Goal: Information Seeking & Learning: Learn about a topic

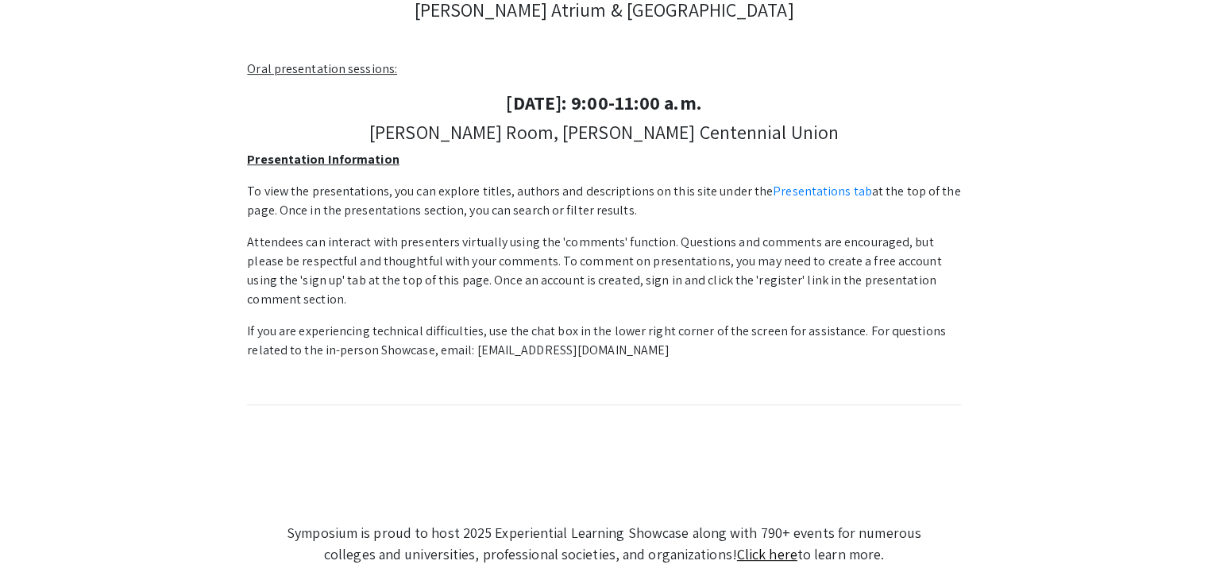
scroll to position [612, 0]
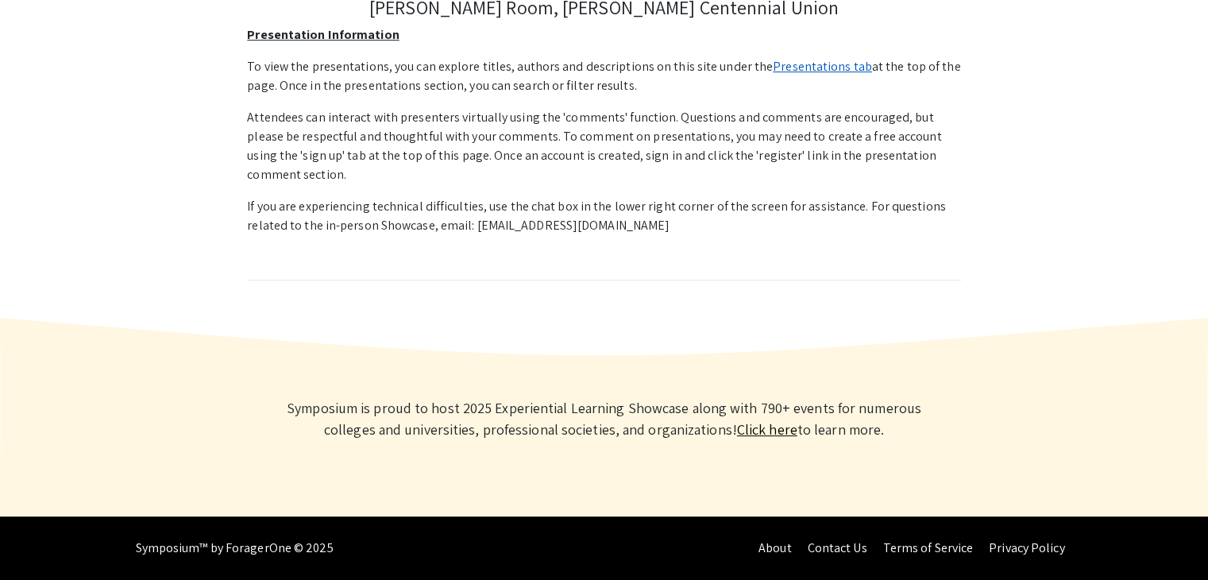
click at [794, 68] on link "Presentations tab" at bounding box center [822, 66] width 99 height 17
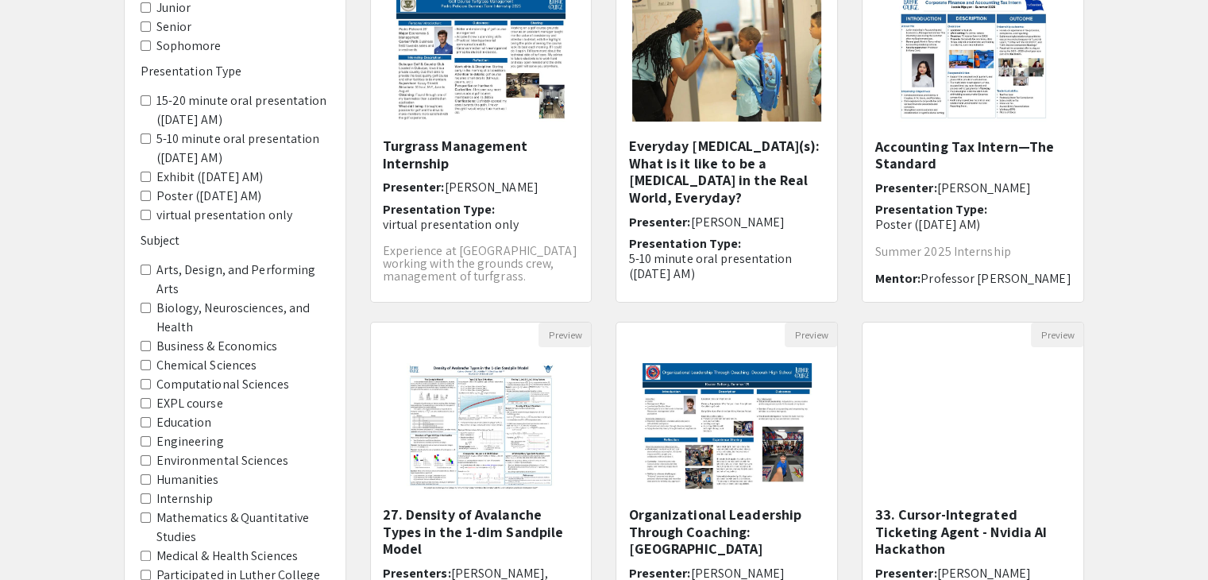
scroll to position [473, 0]
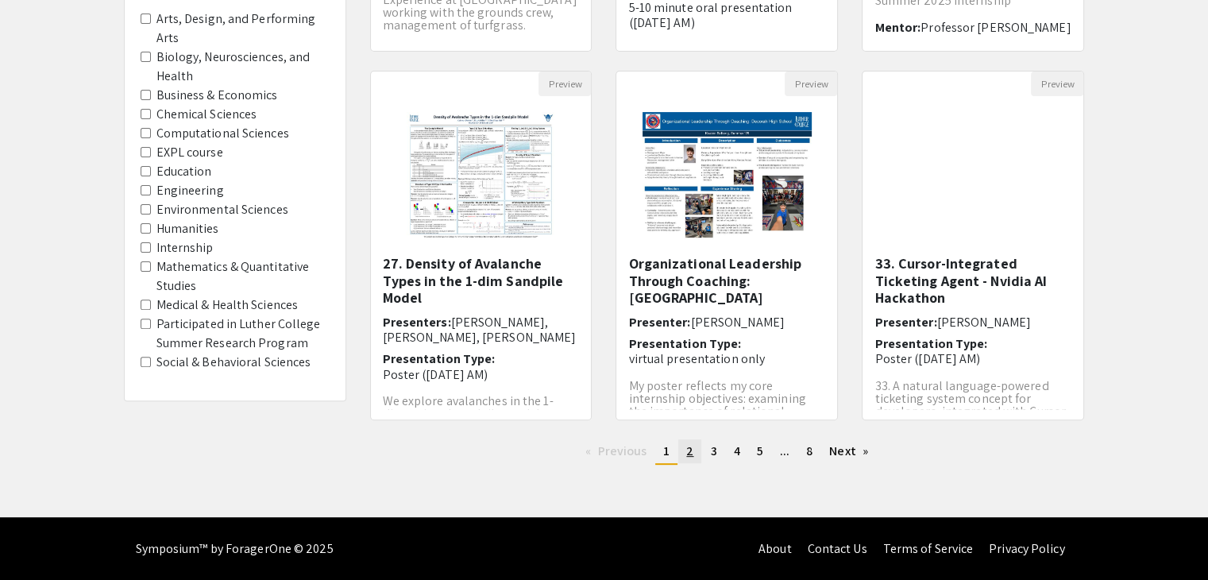
click at [682, 454] on link "page 2" at bounding box center [689, 451] width 23 height 24
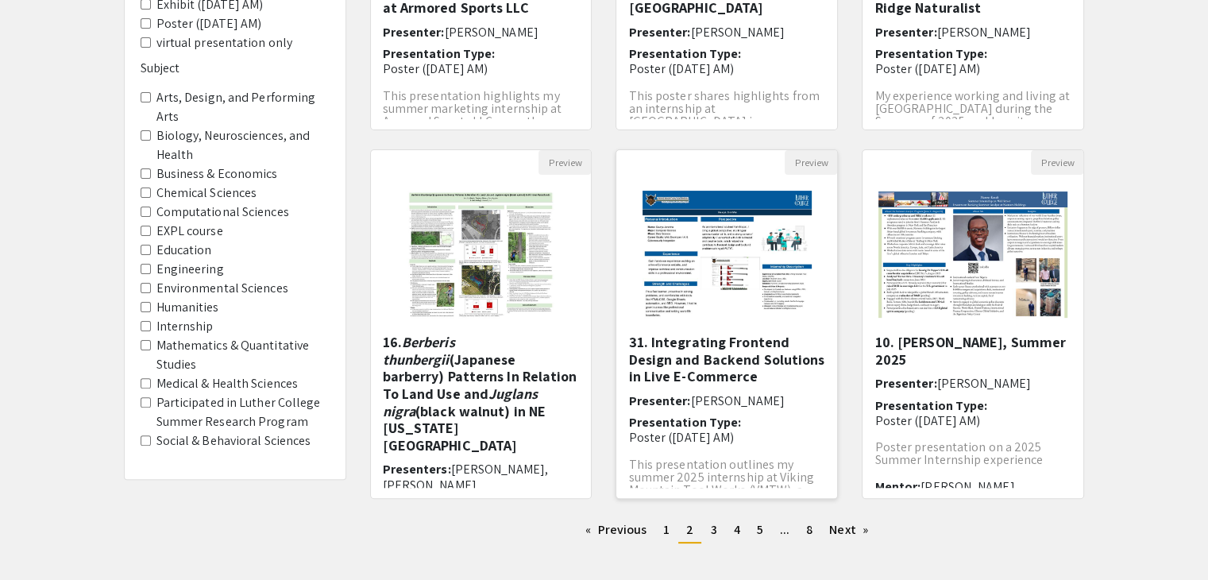
scroll to position [473, 0]
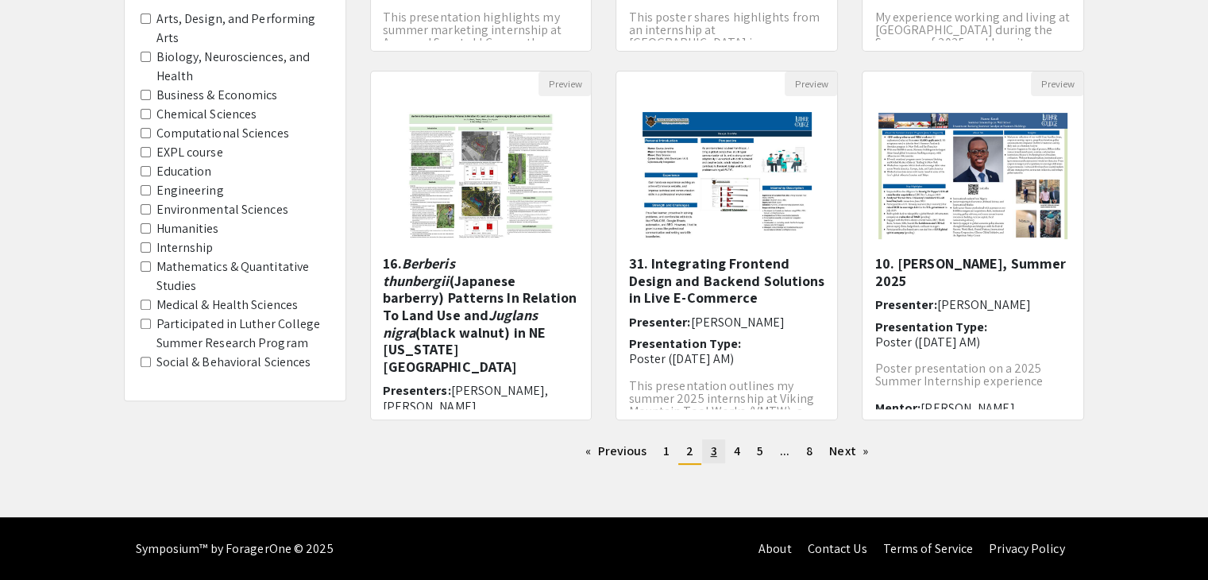
click at [715, 450] on span "3" at bounding box center [713, 450] width 6 height 17
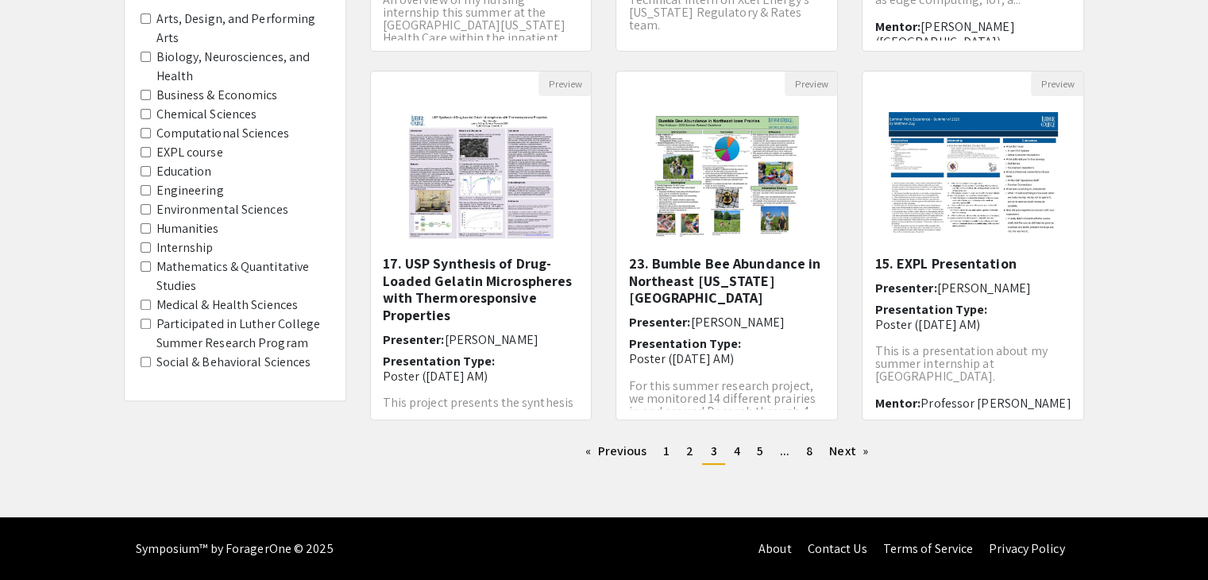
scroll to position [472, 0]
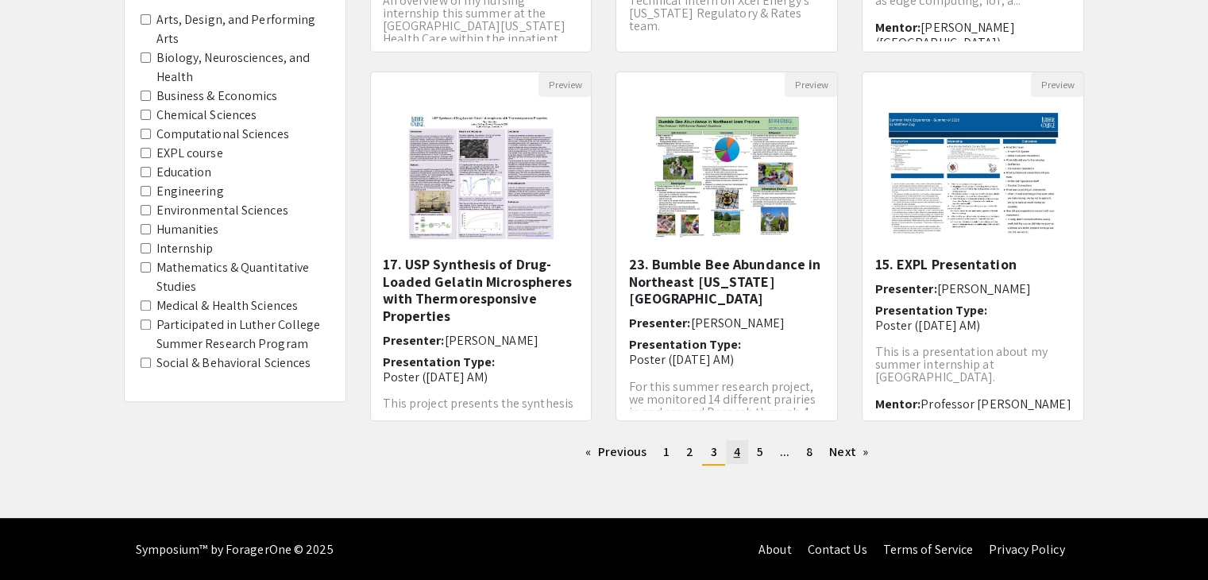
click at [736, 462] on link "page 4" at bounding box center [737, 452] width 22 height 24
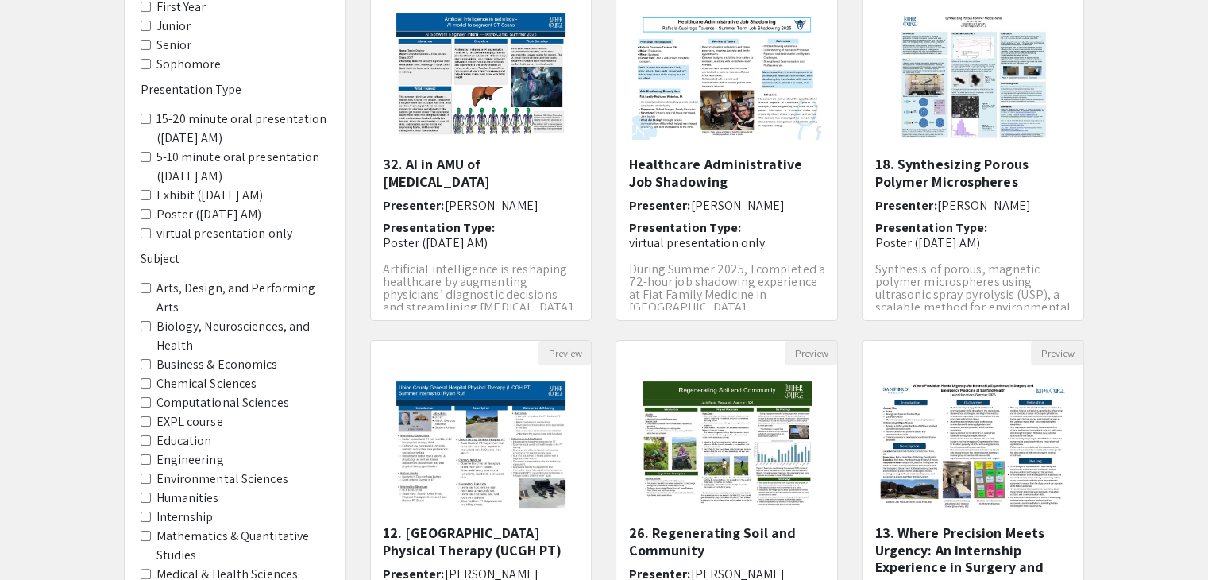
scroll to position [473, 0]
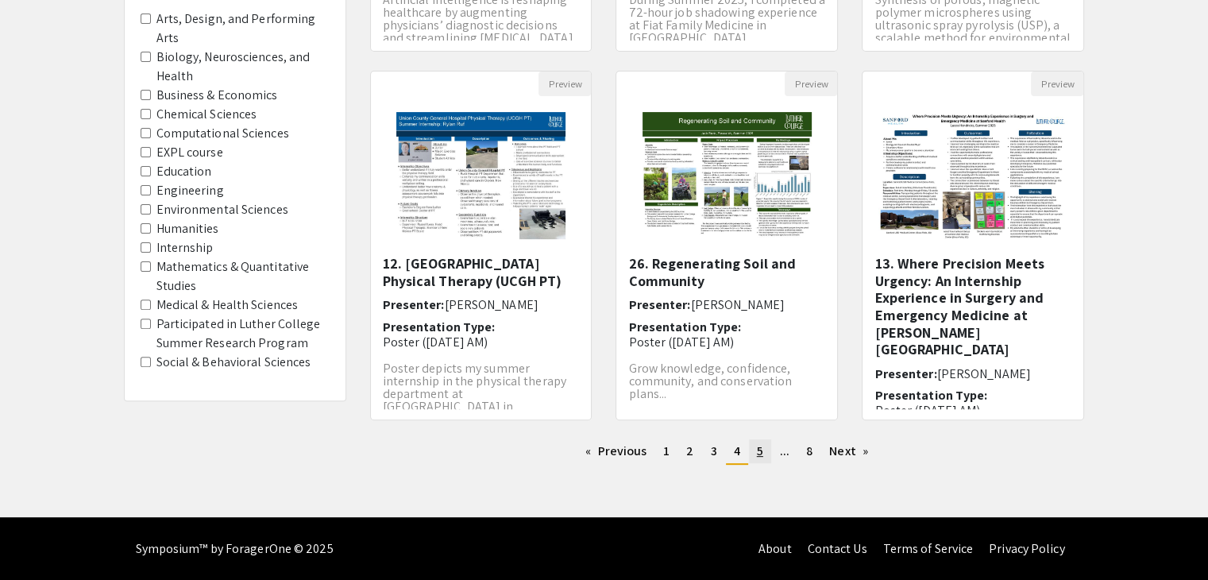
click at [766, 452] on link "page 5" at bounding box center [760, 451] width 22 height 24
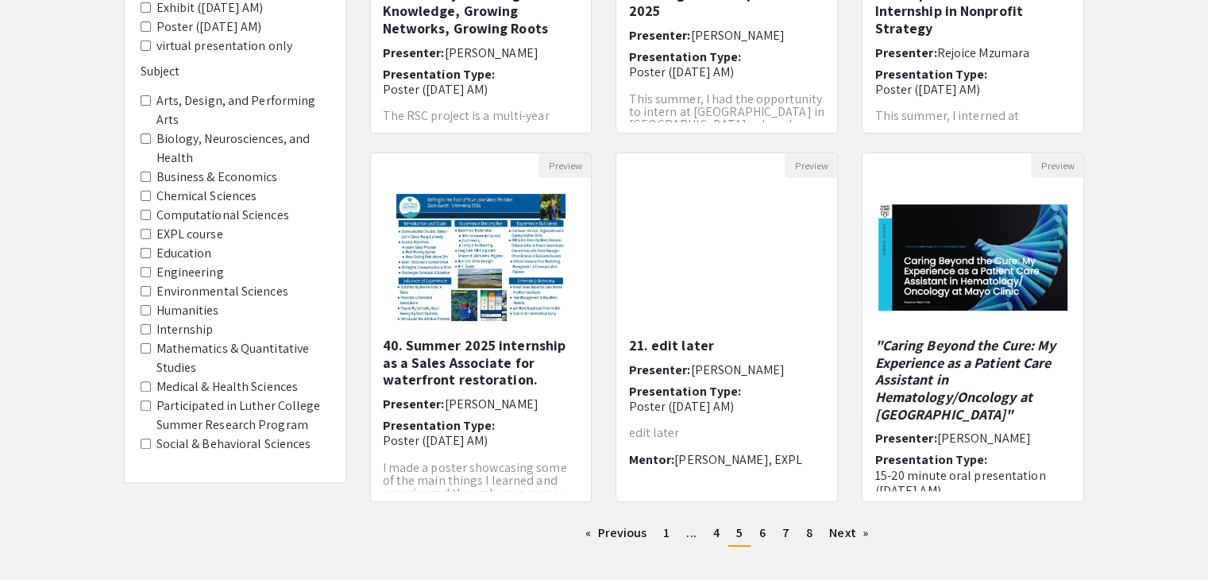
scroll to position [473, 0]
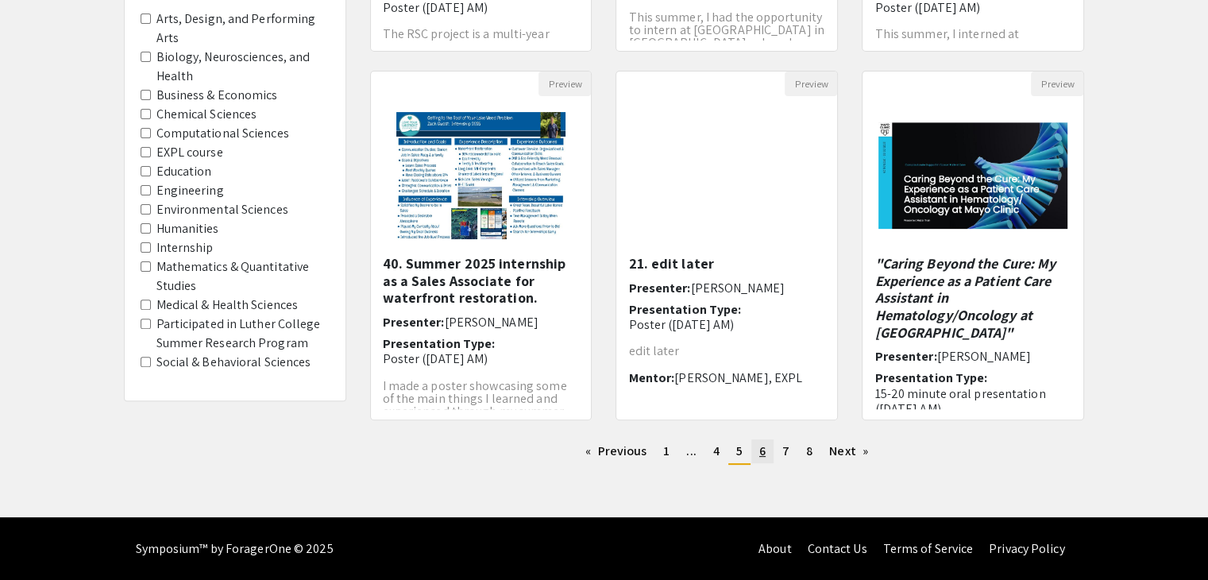
click at [752, 449] on link "page 6" at bounding box center [762, 451] width 22 height 24
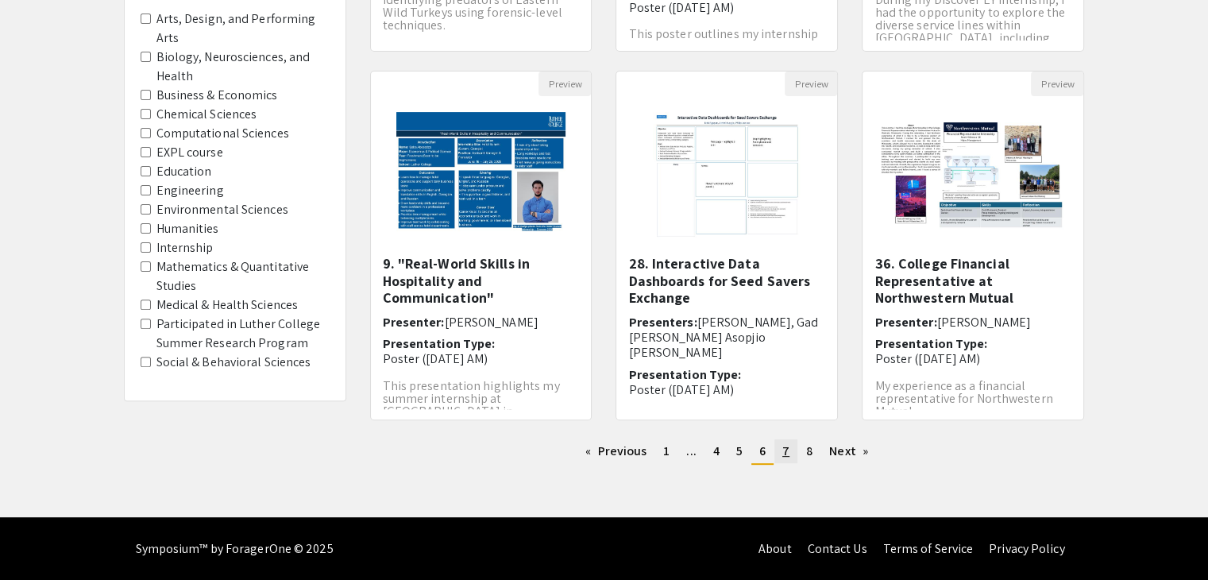
click at [775, 451] on link "page 7" at bounding box center [786, 451] width 23 height 24
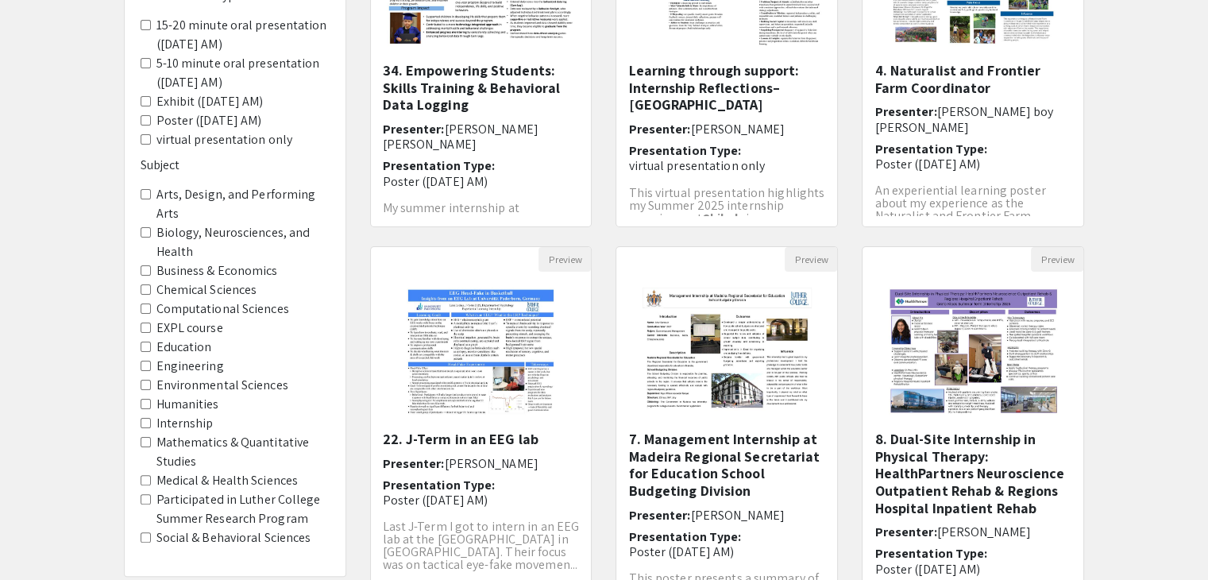
scroll to position [473, 0]
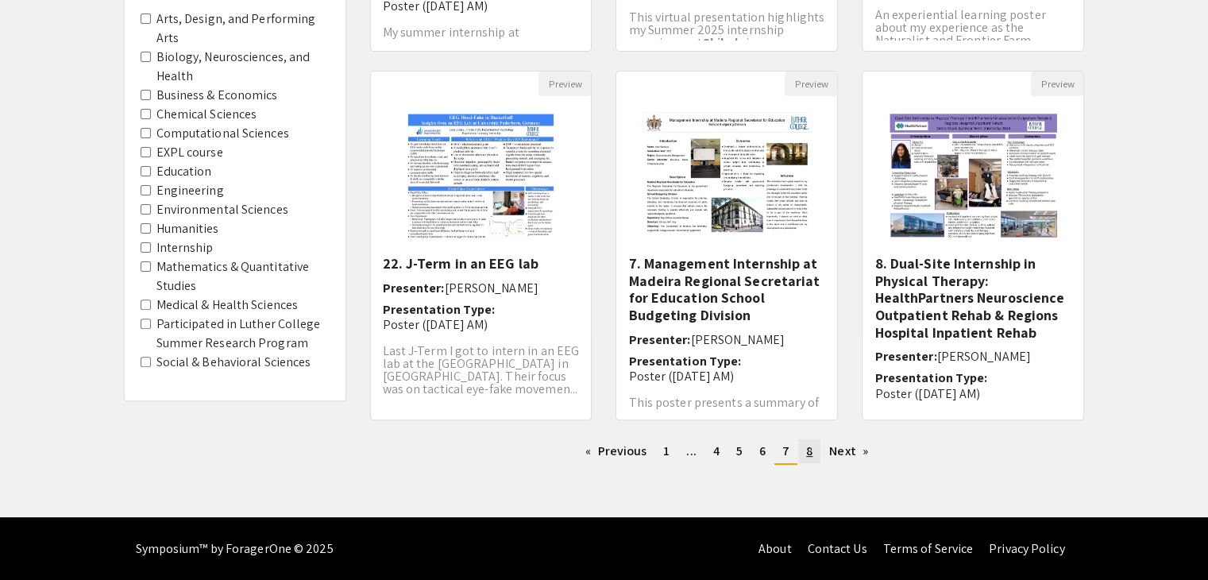
click at [809, 442] on span "8" at bounding box center [809, 450] width 6 height 17
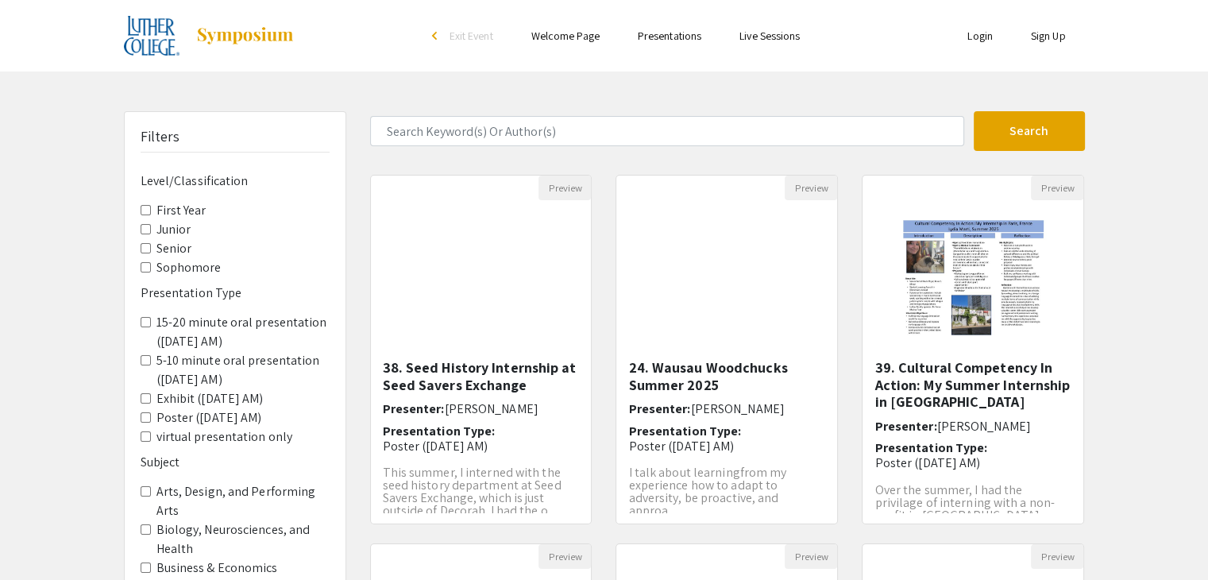
scroll to position [473, 0]
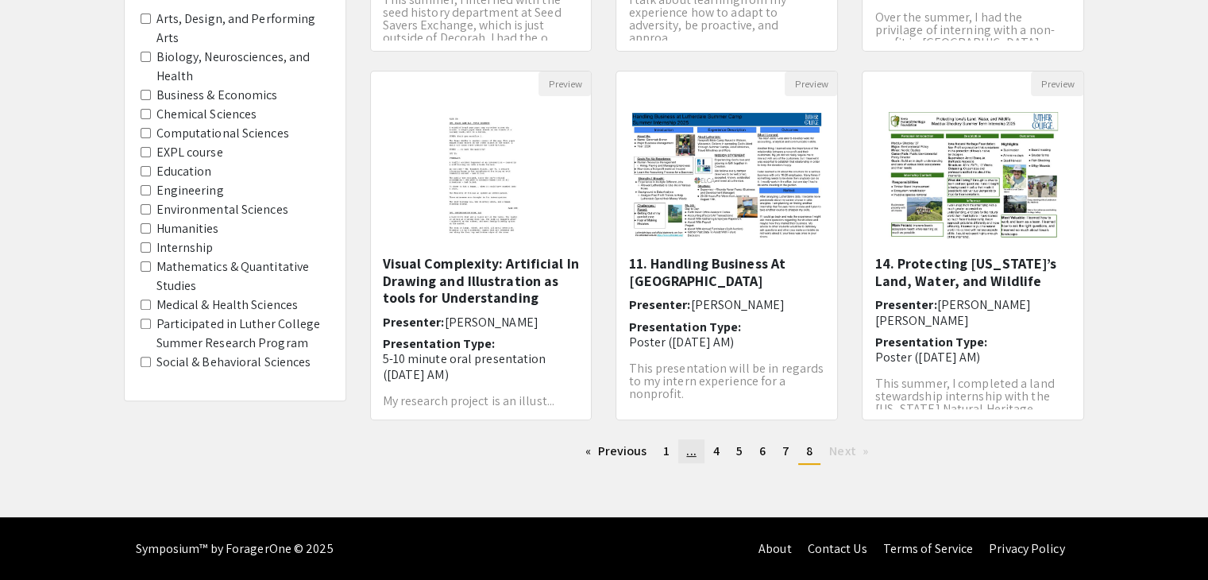
click at [680, 455] on link "page ..." at bounding box center [690, 451] width 25 height 24
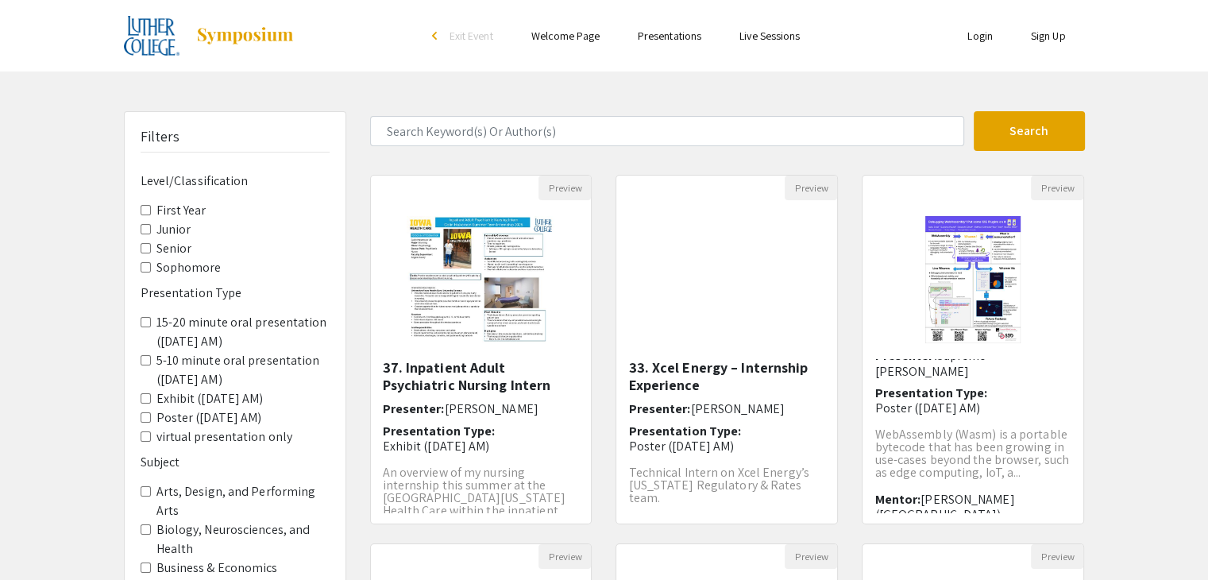
scroll to position [473, 0]
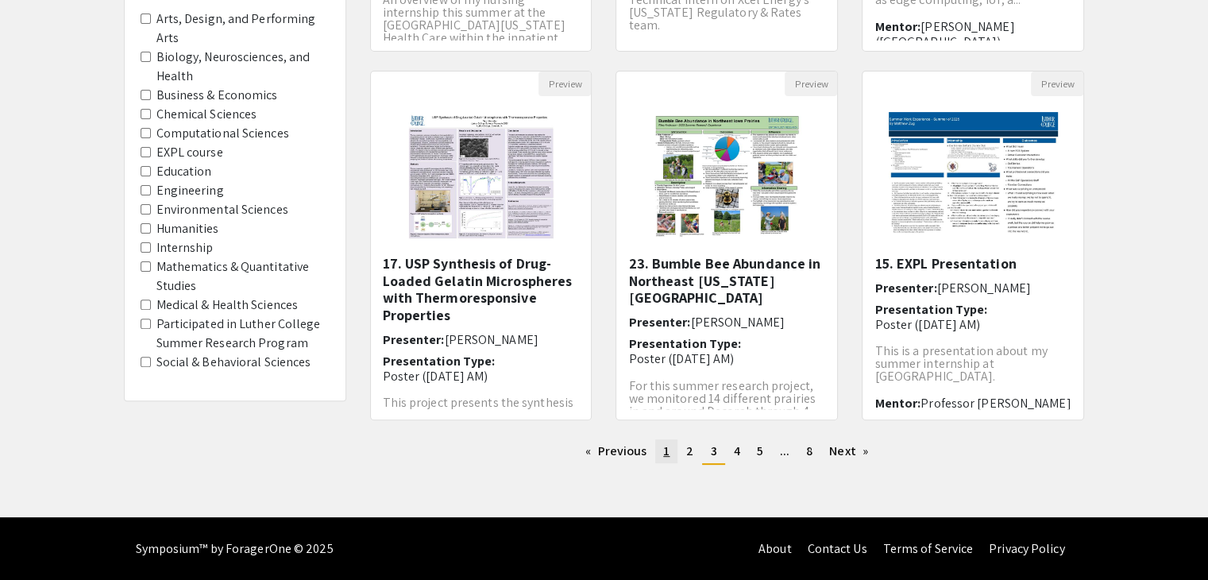
click at [674, 448] on link "page 1" at bounding box center [666, 451] width 22 height 24
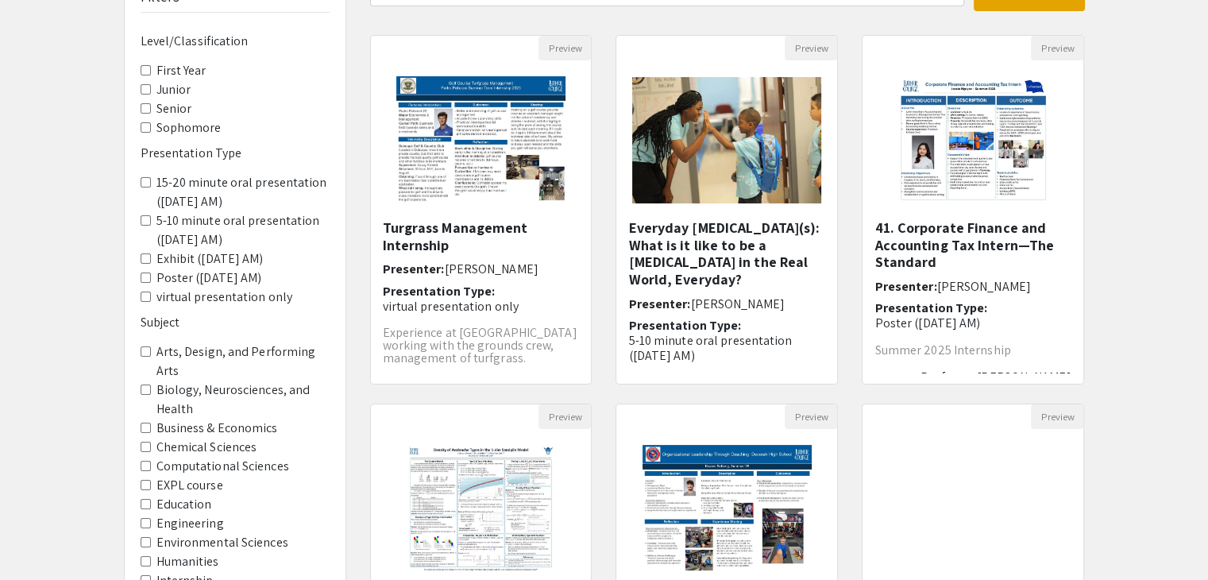
scroll to position [132, 0]
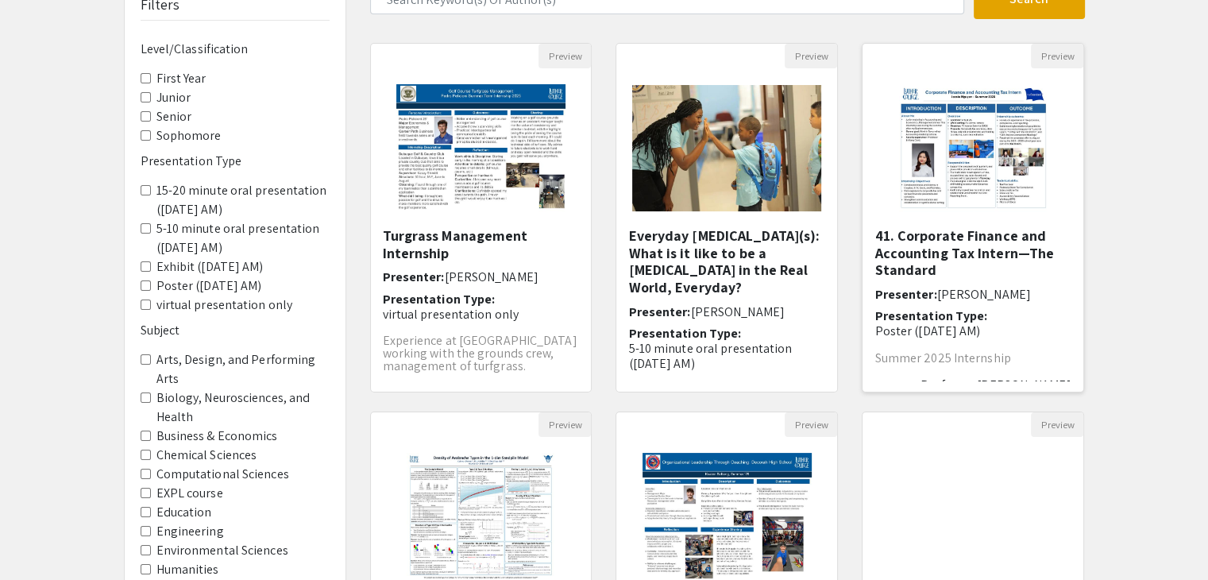
click at [950, 195] on img "Open Presentation <p><strong>41. Corporate Finance and Accounting Tax Intern—Th…" at bounding box center [973, 147] width 180 height 159
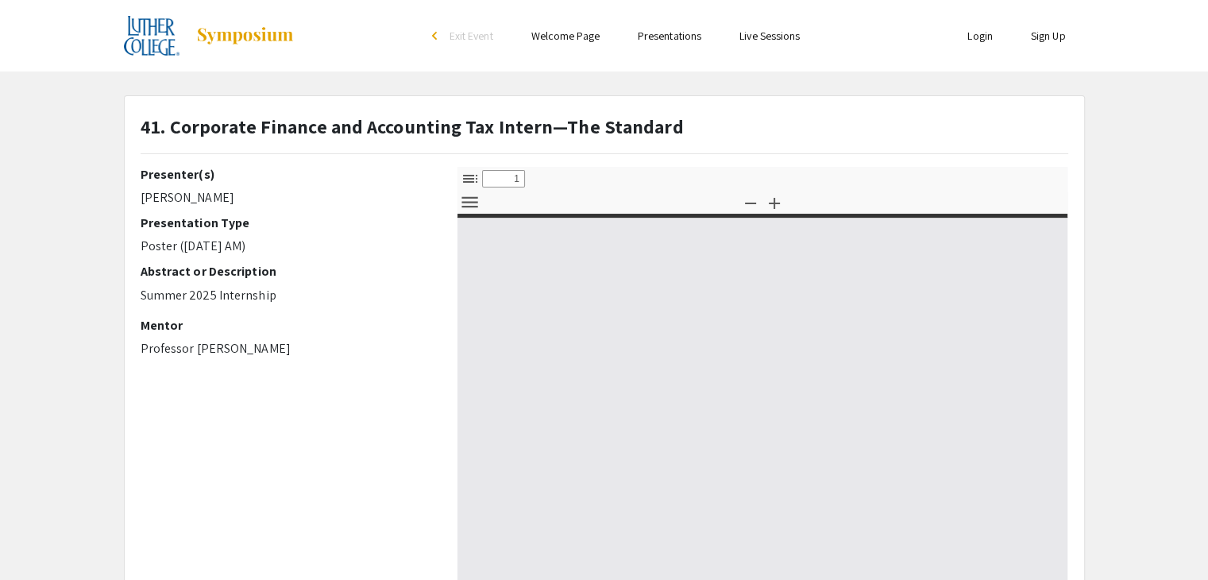
select select "custom"
type input "0"
select select "custom"
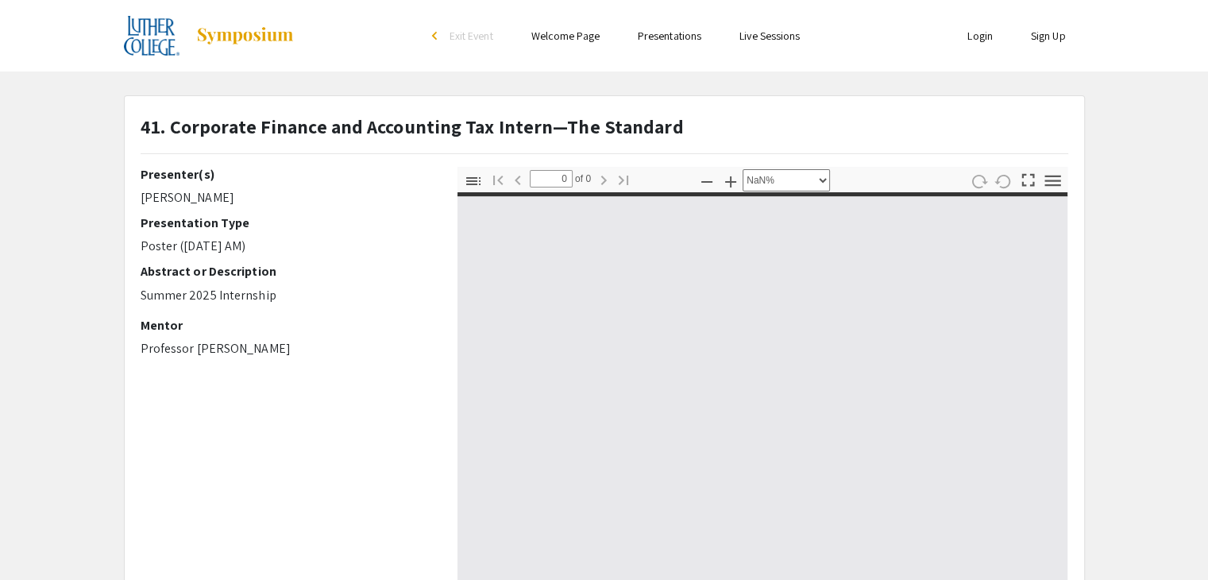
type input "1"
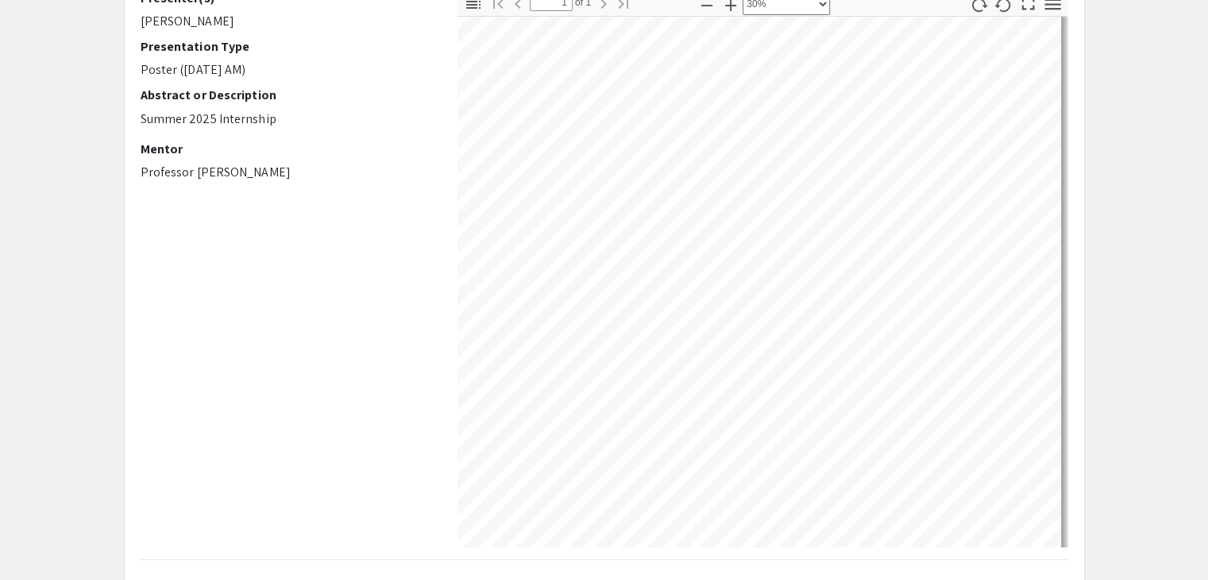
scroll to position [104, 0]
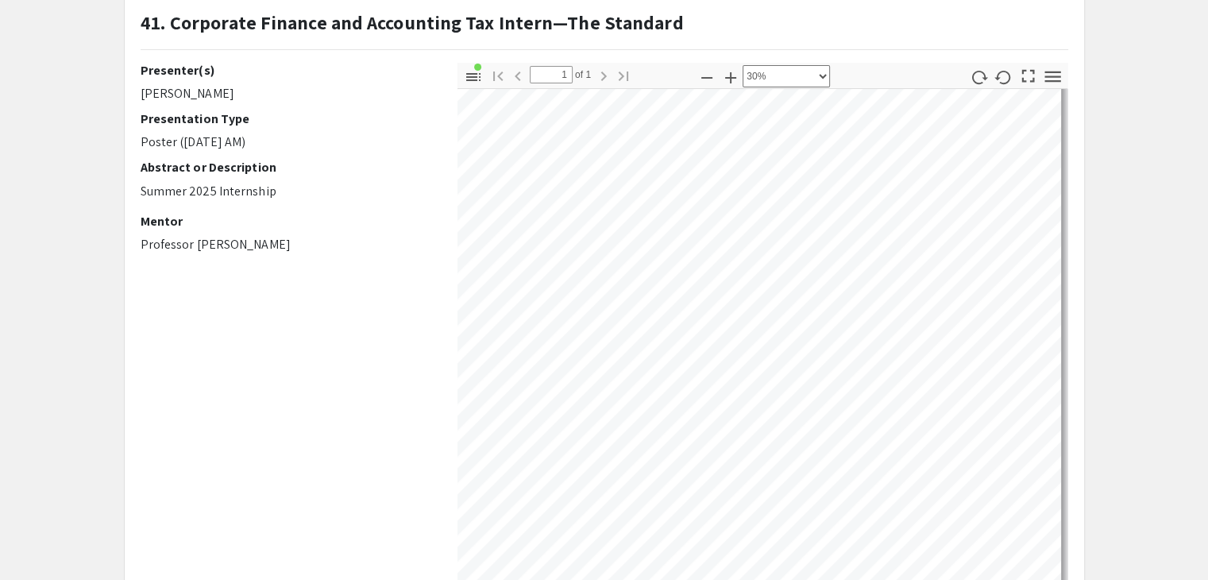
click at [1117, 253] on app-presentation "41. Corporate Finance and Accounting Tax Intern—The Standard Presenter(s) [PERS…" at bounding box center [604, 392] width 1208 height 803
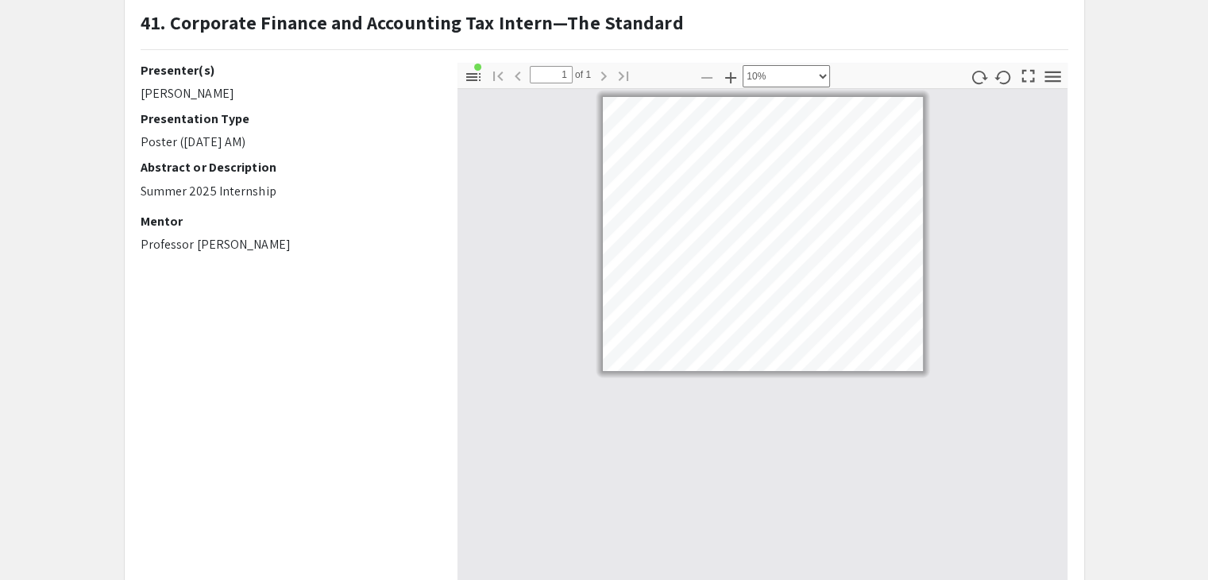
select select "custom"
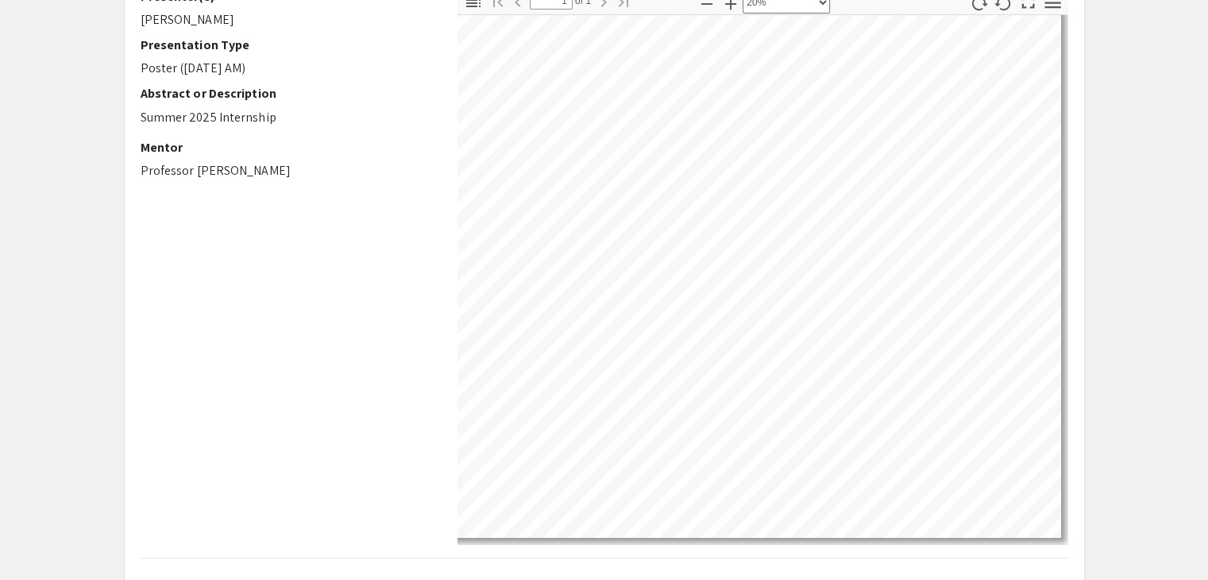
scroll to position [183, 0]
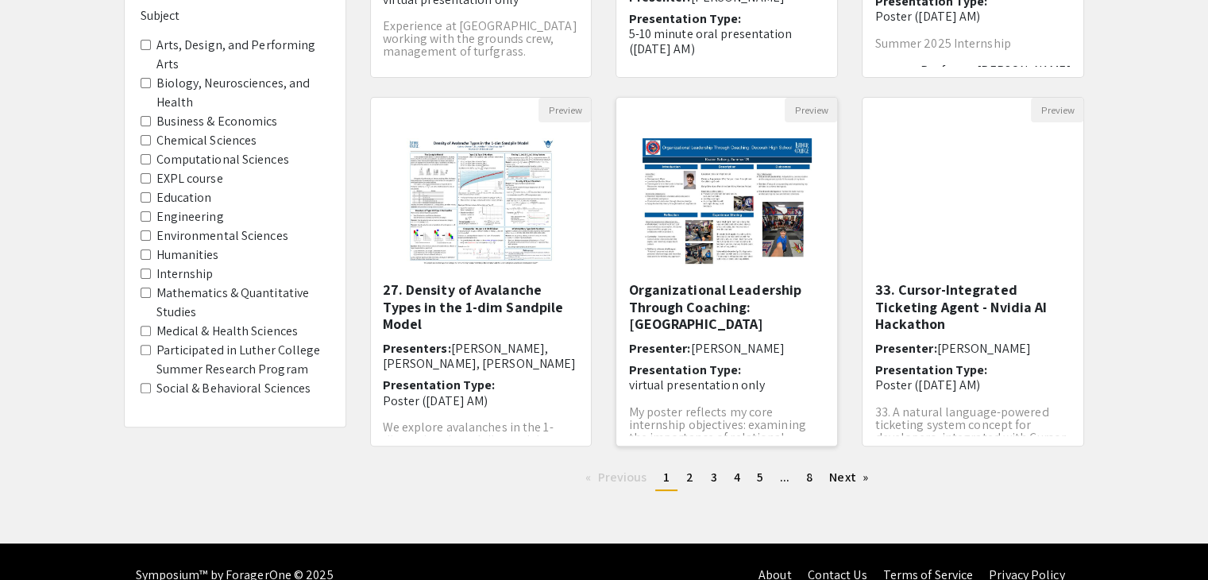
scroll to position [473, 0]
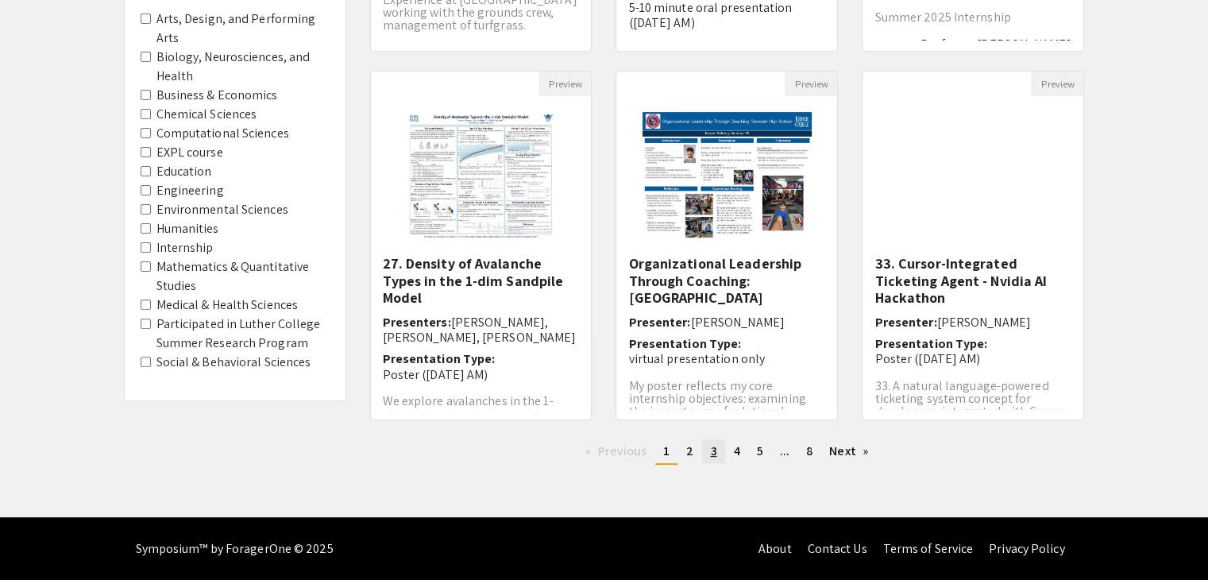
click at [711, 450] on span "3" at bounding box center [713, 450] width 6 height 17
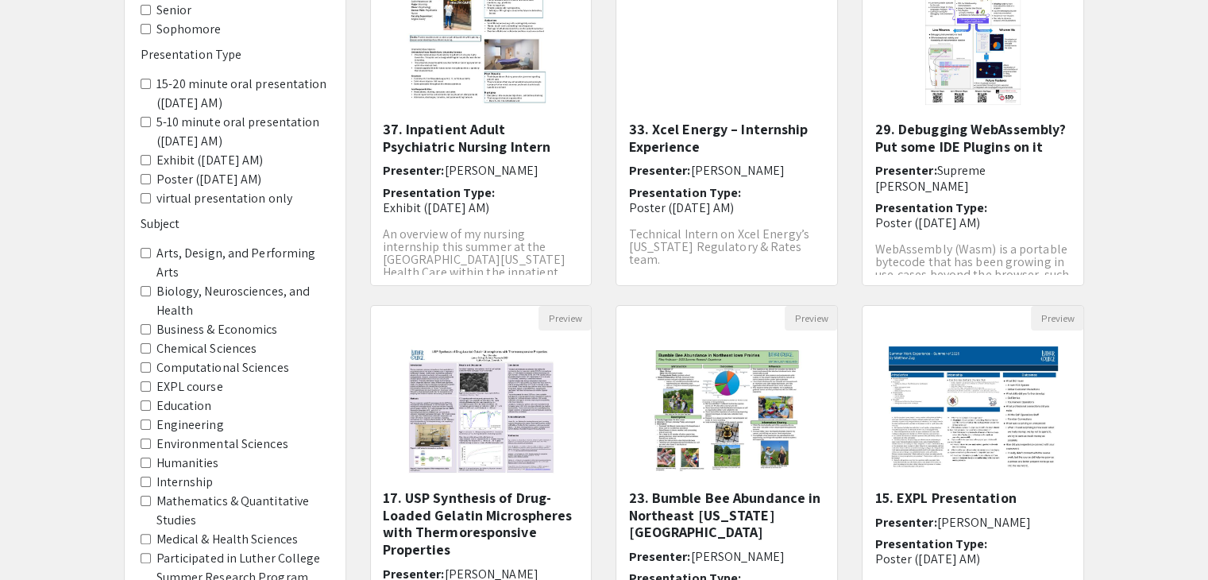
scroll to position [473, 0]
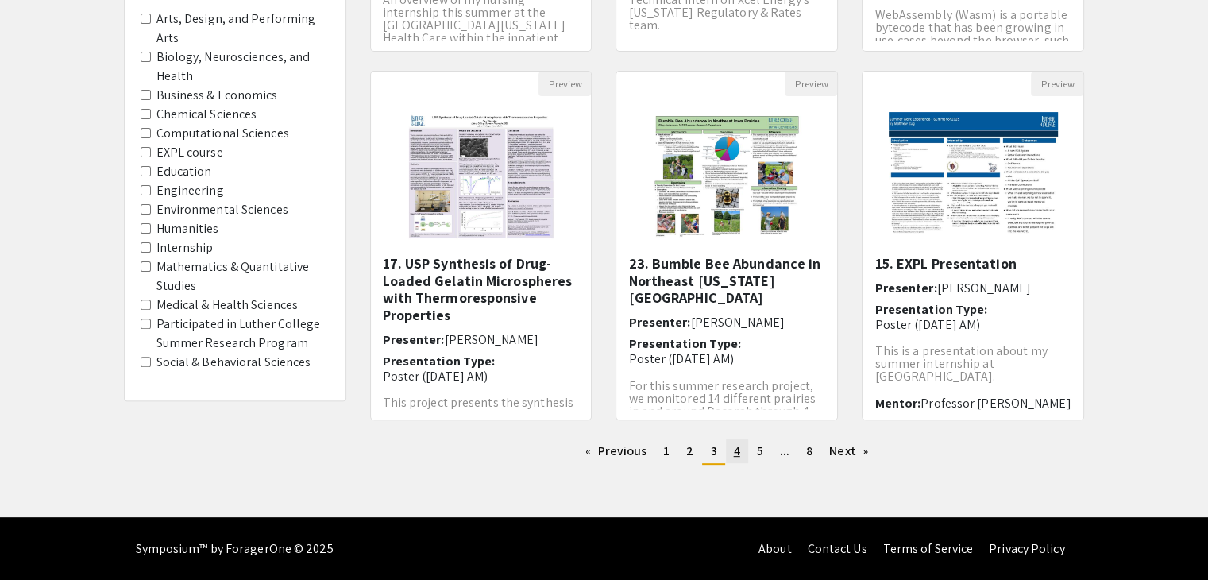
click at [734, 447] on span "4" at bounding box center [737, 450] width 6 height 17
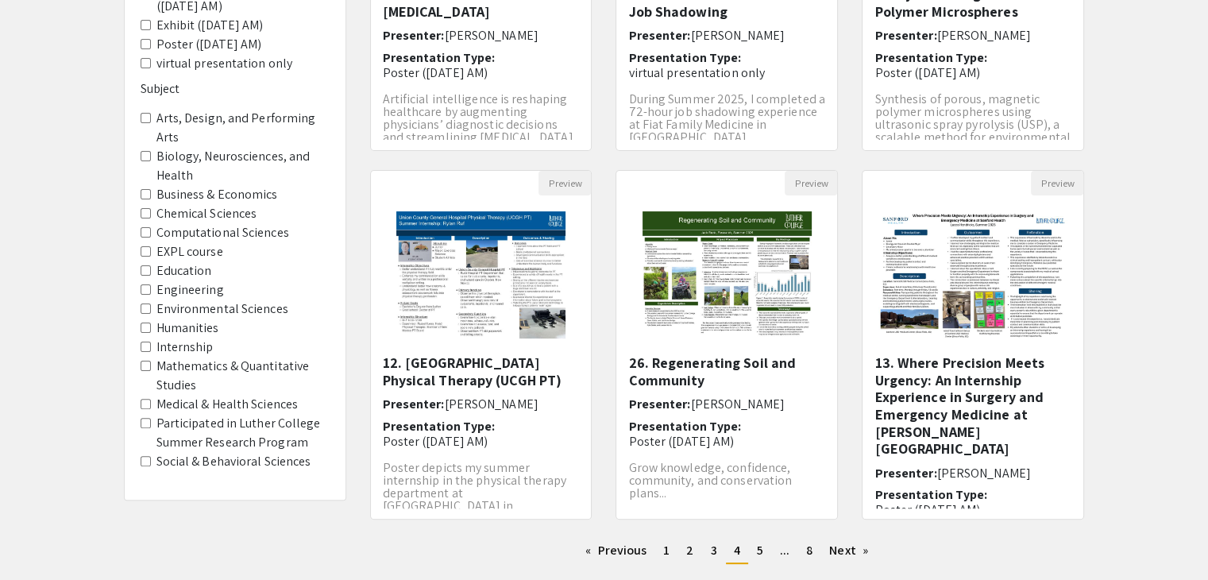
scroll to position [473, 0]
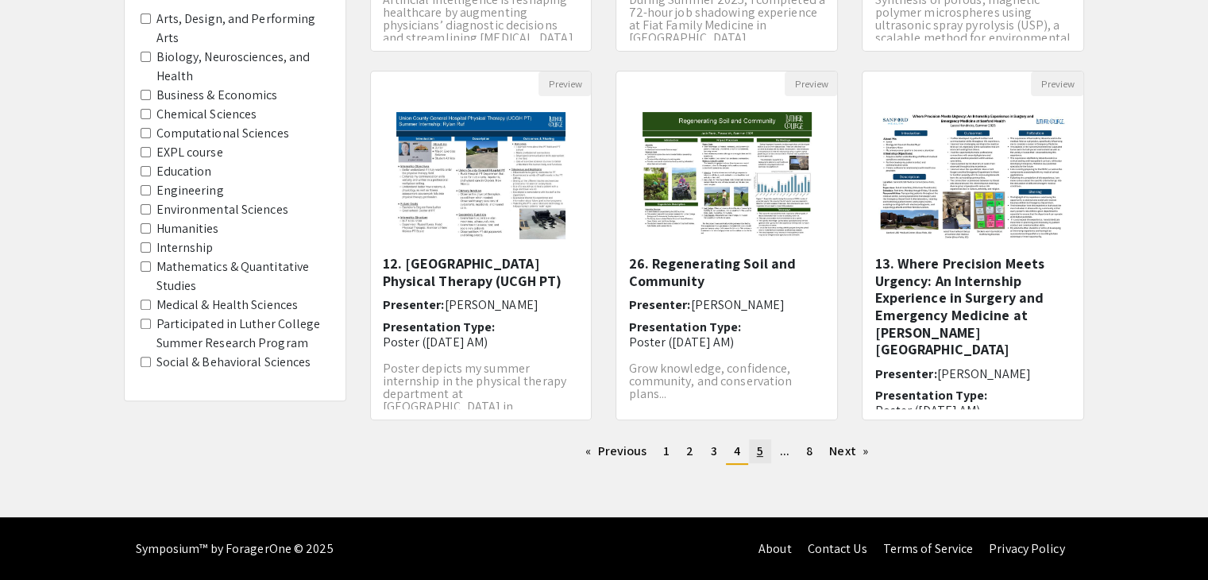
click at [760, 449] on span "5" at bounding box center [760, 450] width 6 height 17
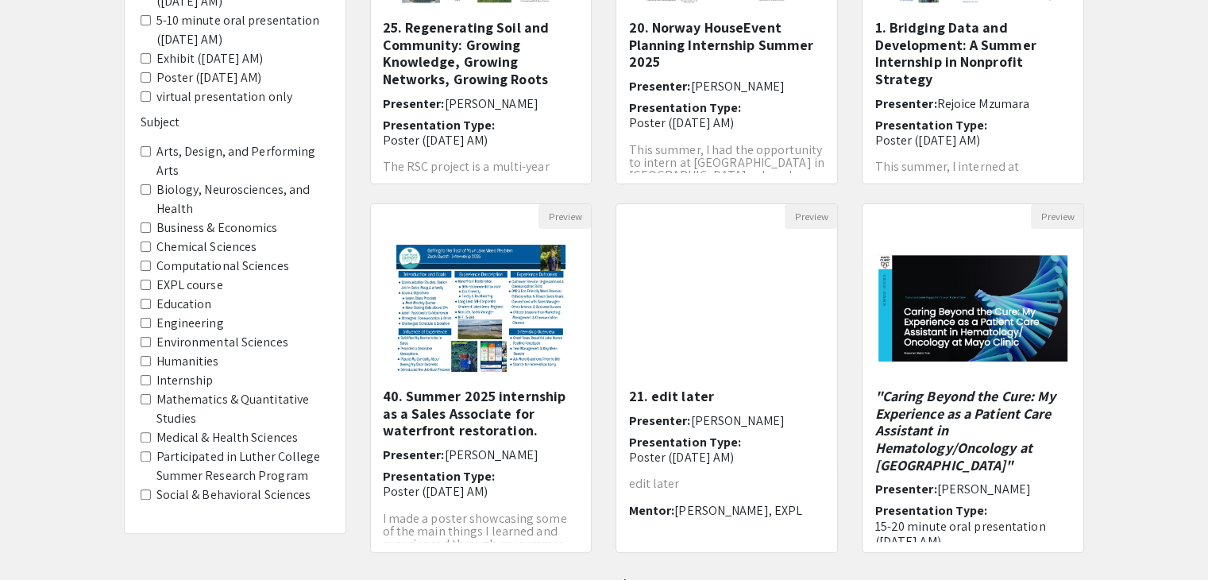
scroll to position [473, 0]
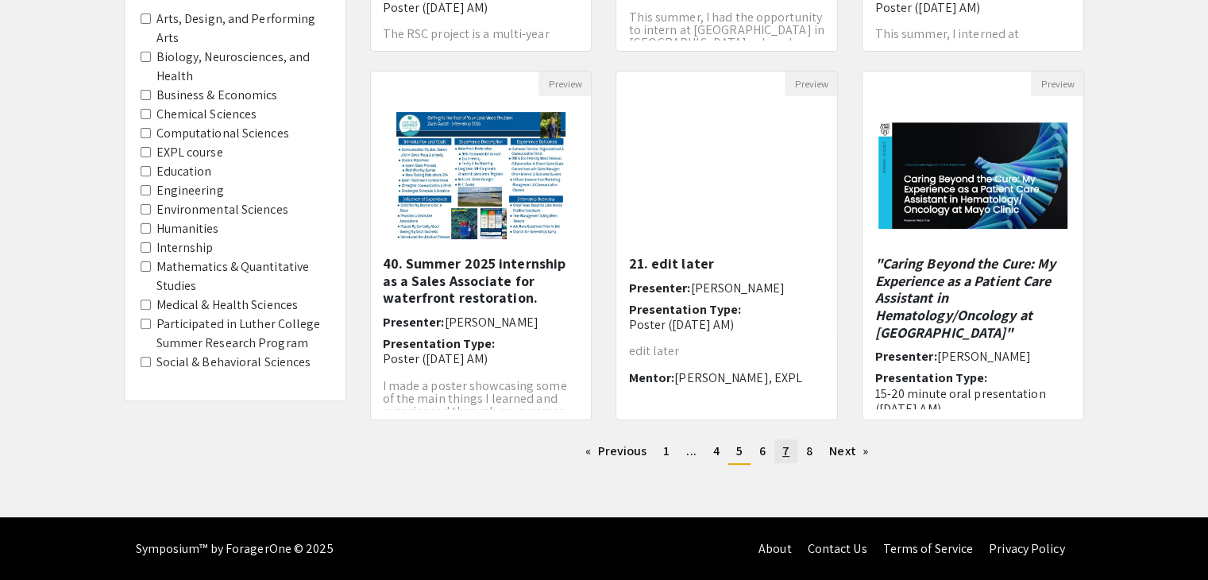
click at [780, 450] on link "page 7" at bounding box center [786, 451] width 23 height 24
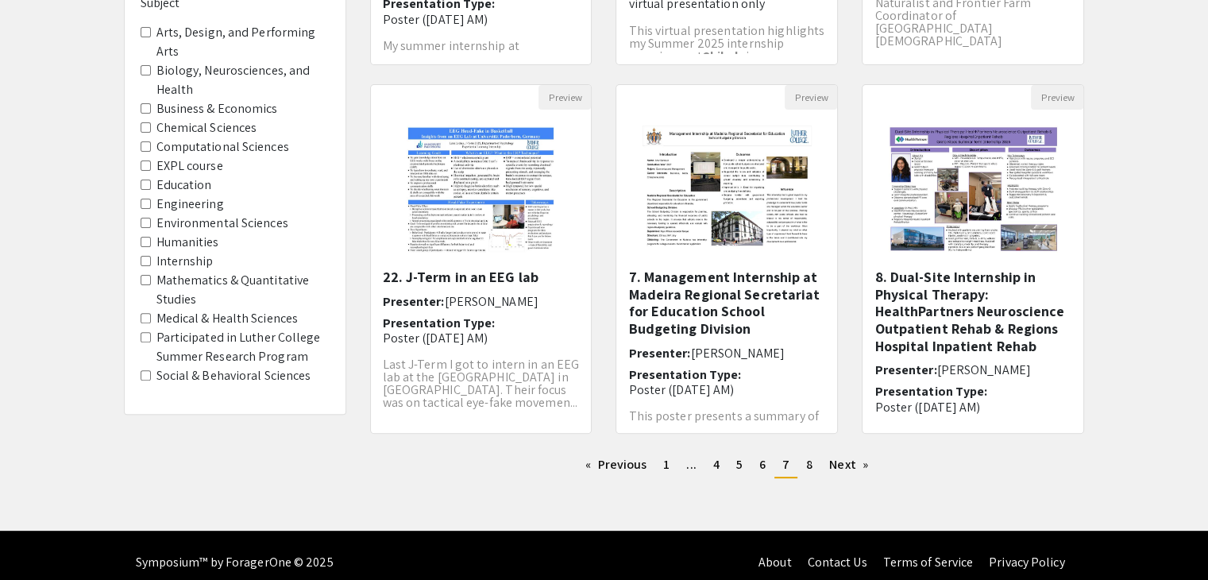
scroll to position [460, 0]
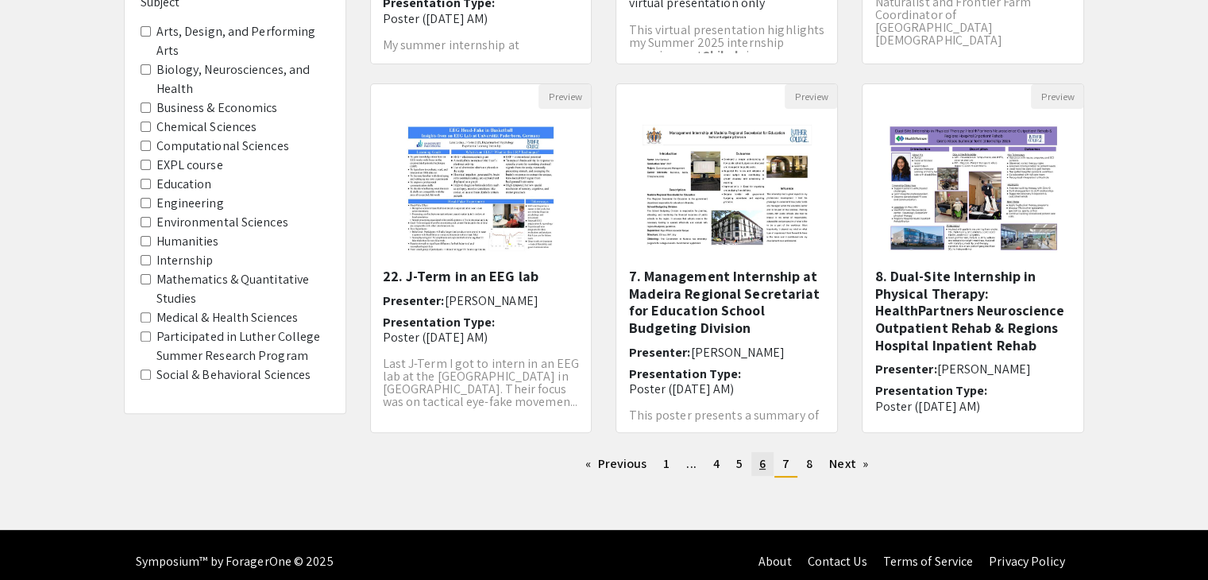
click at [755, 468] on link "page 6" at bounding box center [762, 464] width 22 height 24
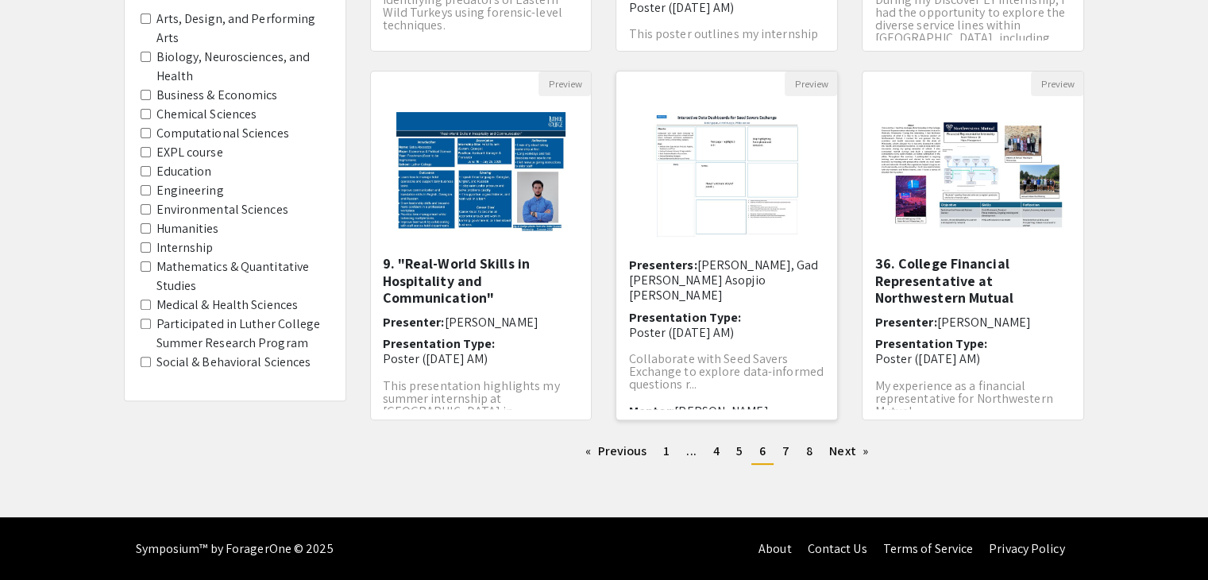
scroll to position [57, 0]
click at [692, 155] on img "Open Presentation <p><strong>28. Interactive Data Dashboards for Seed Savers Ex…" at bounding box center [727, 175] width 180 height 159
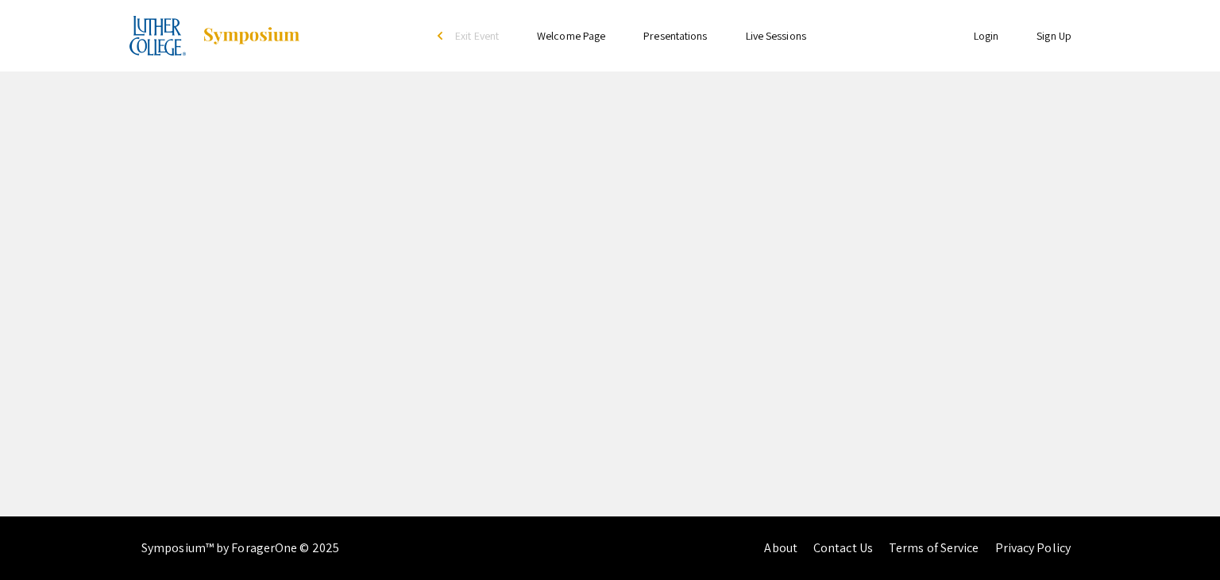
select select "custom"
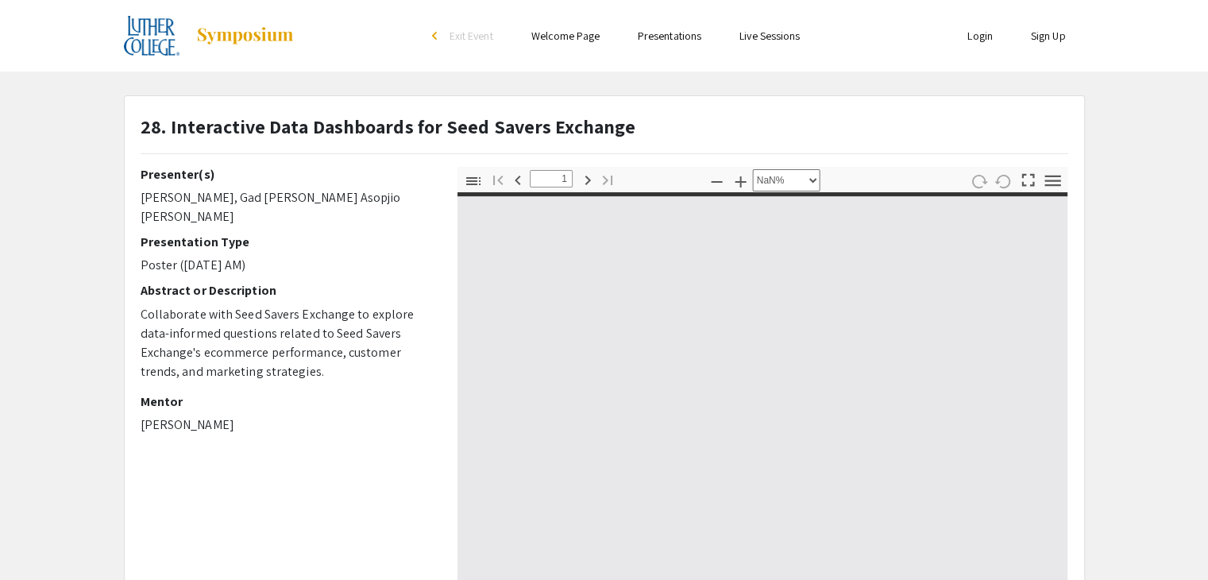
type input "0"
select select "auto"
type input "1"
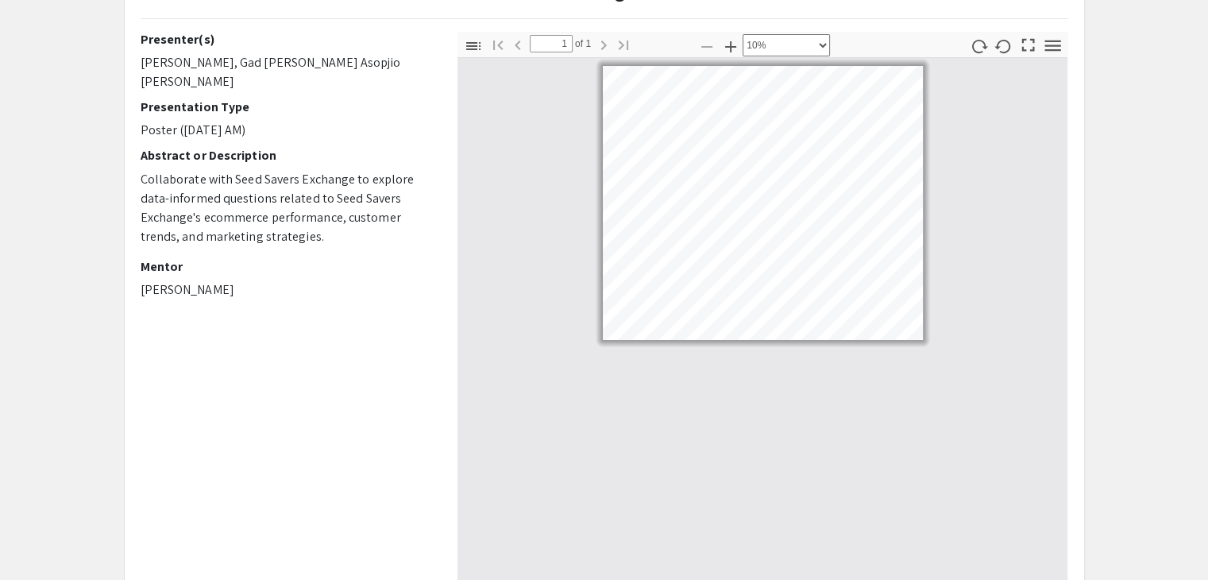
select select "custom"
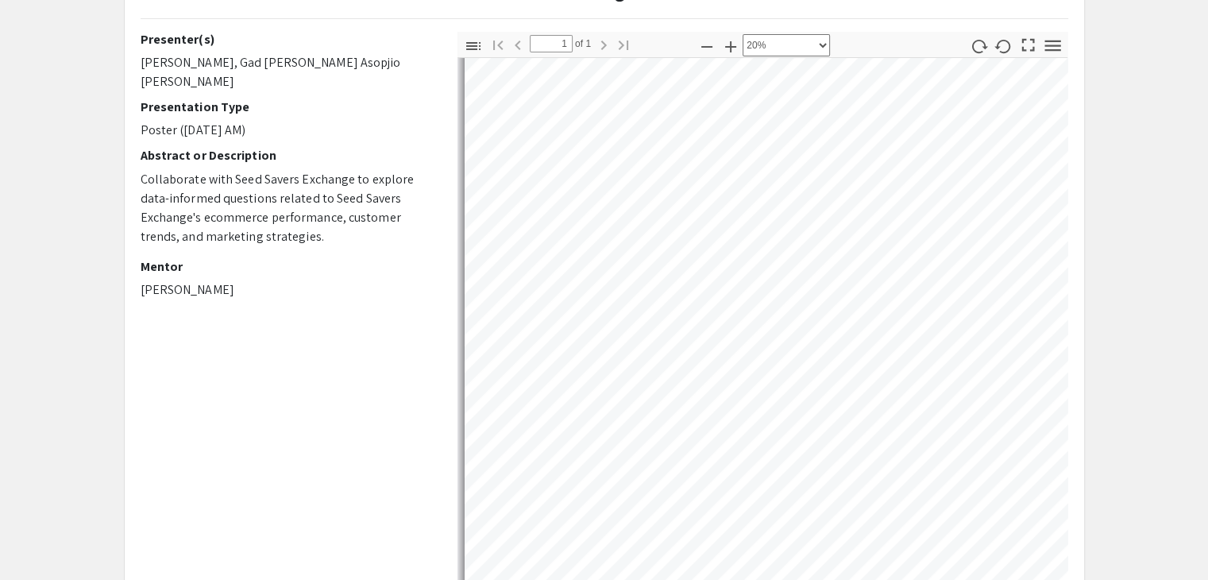
scroll to position [35, 55]
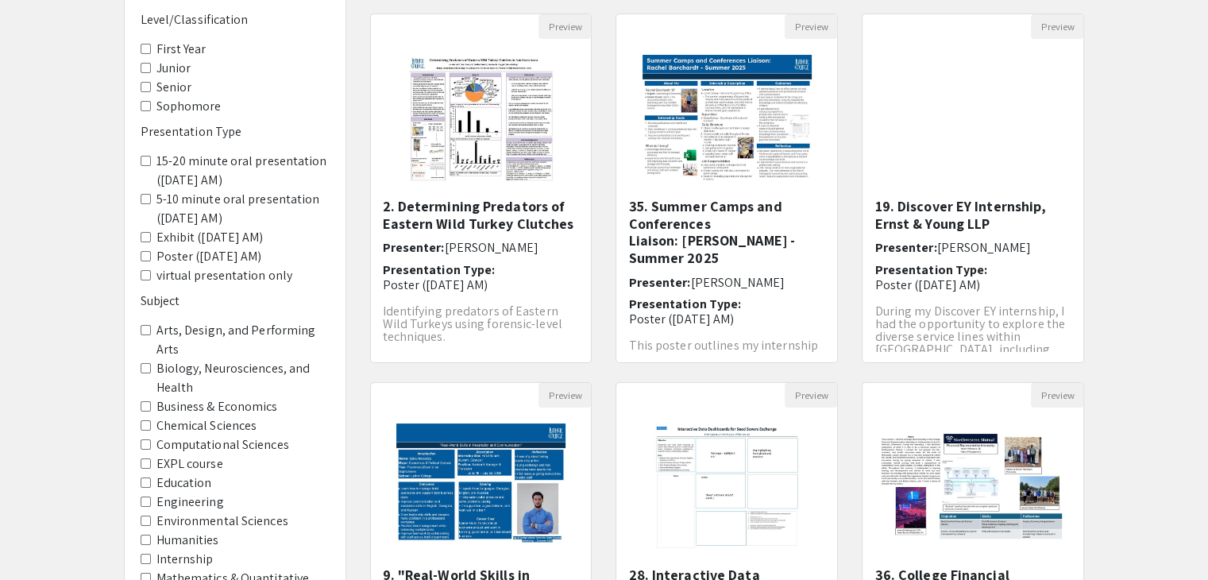
scroll to position [156, 0]
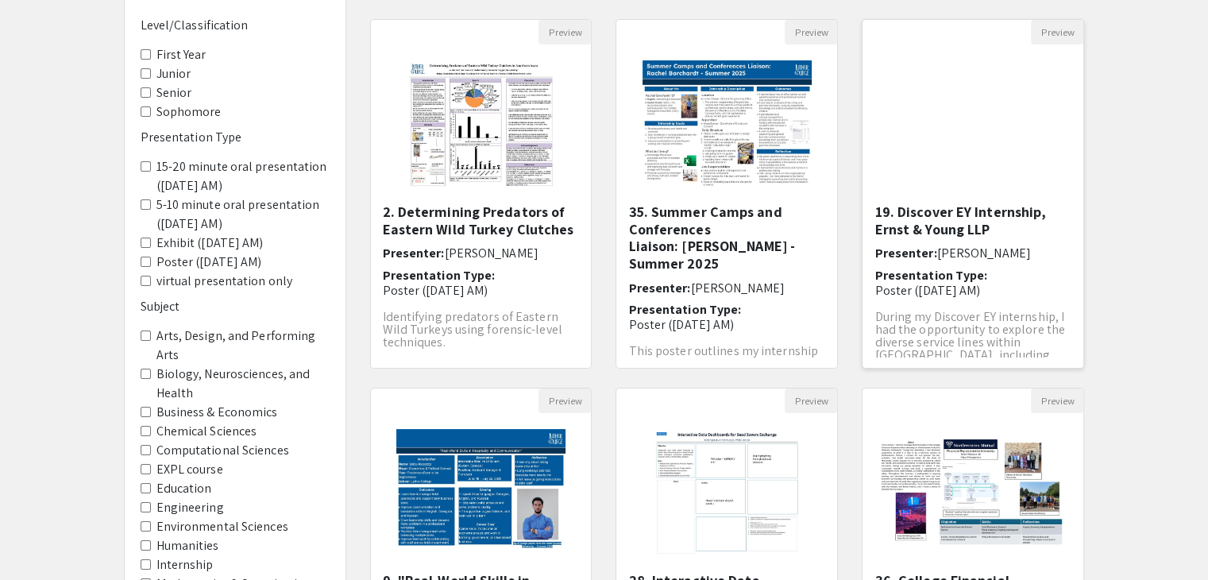
click at [914, 195] on img "Open Presentation <p>19. Discover EY Internship, Ernst &amp; Young LLP</p>" at bounding box center [974, 123] width 130 height 159
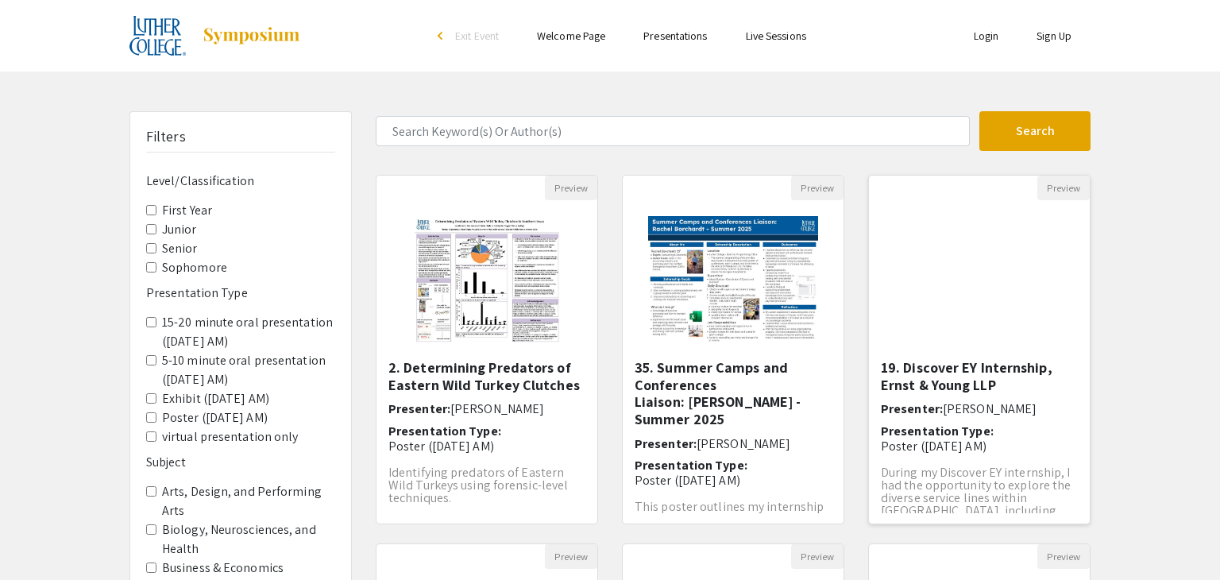
select select "custom"
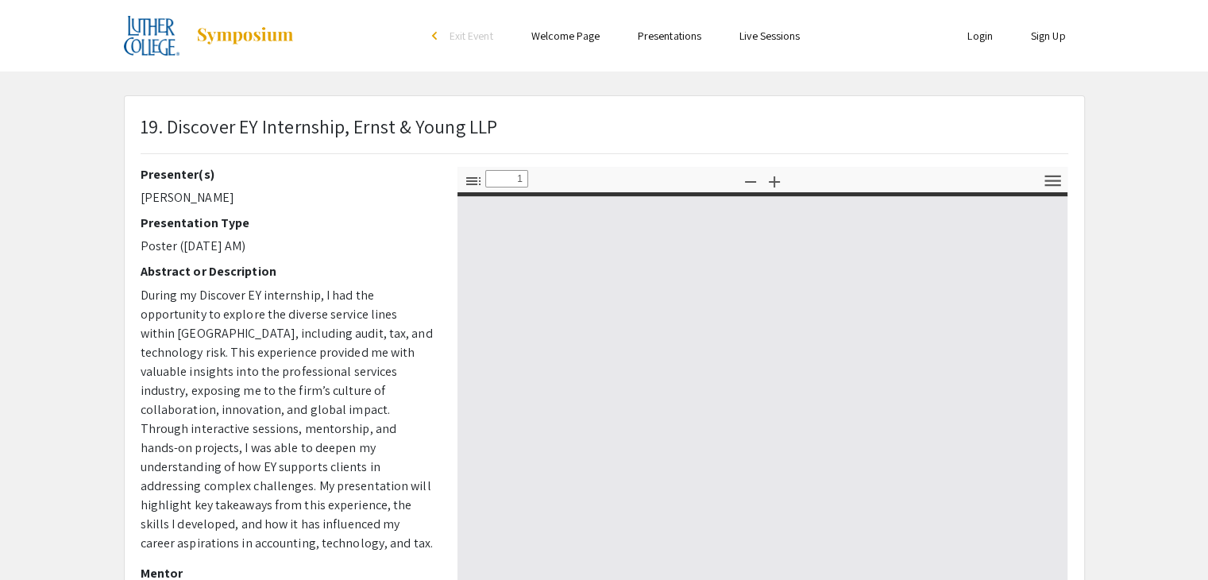
type input "0"
select select "custom"
type input "1"
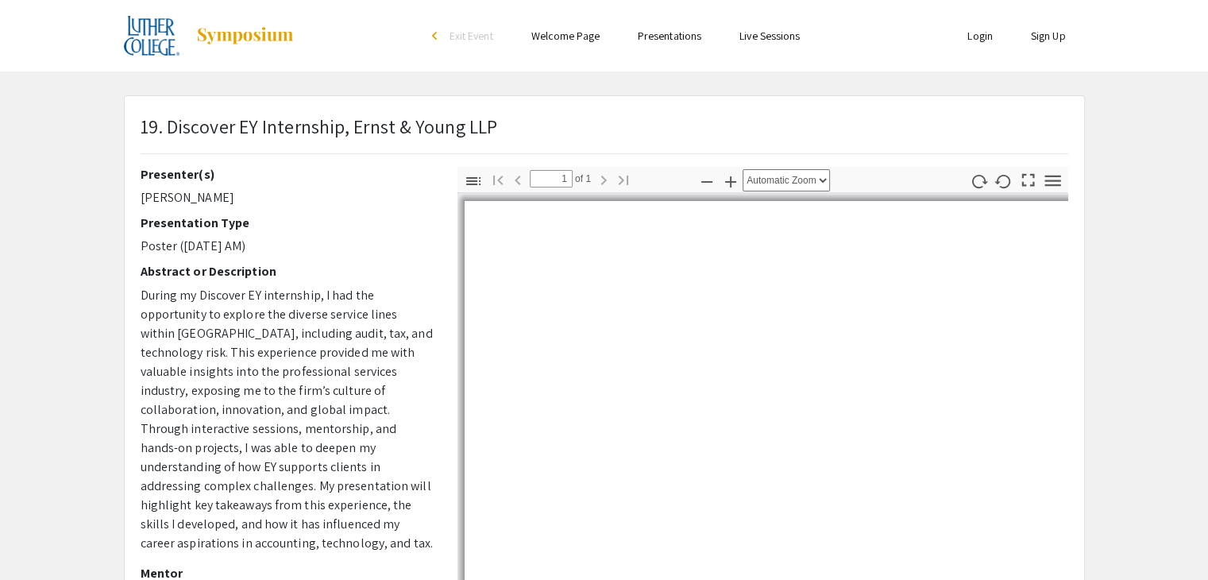
select select "auto"
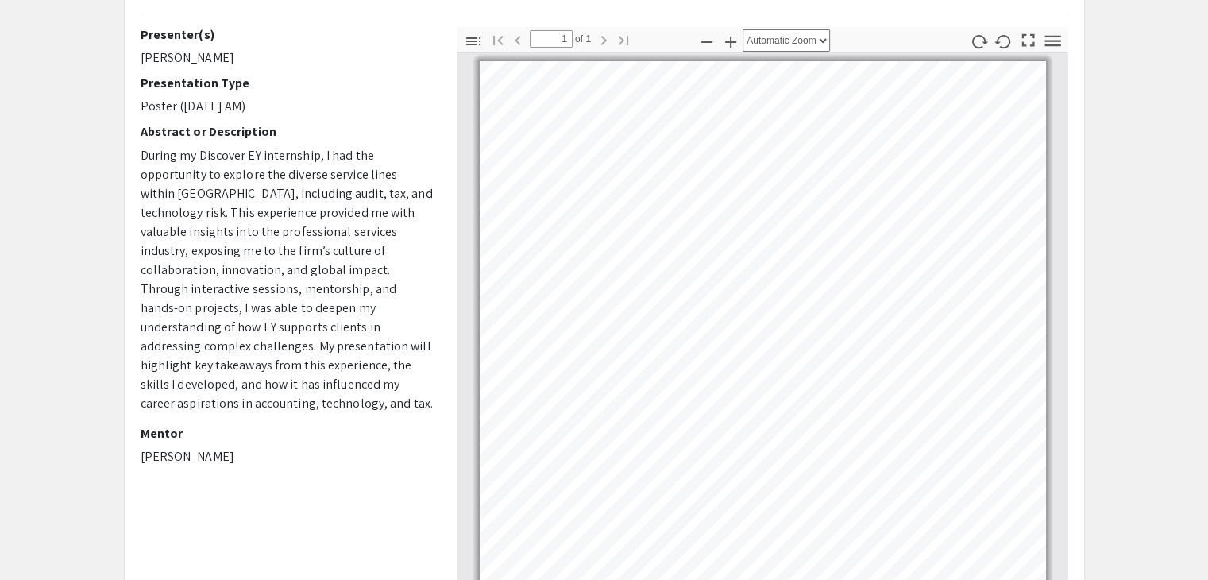
scroll to position [143, 0]
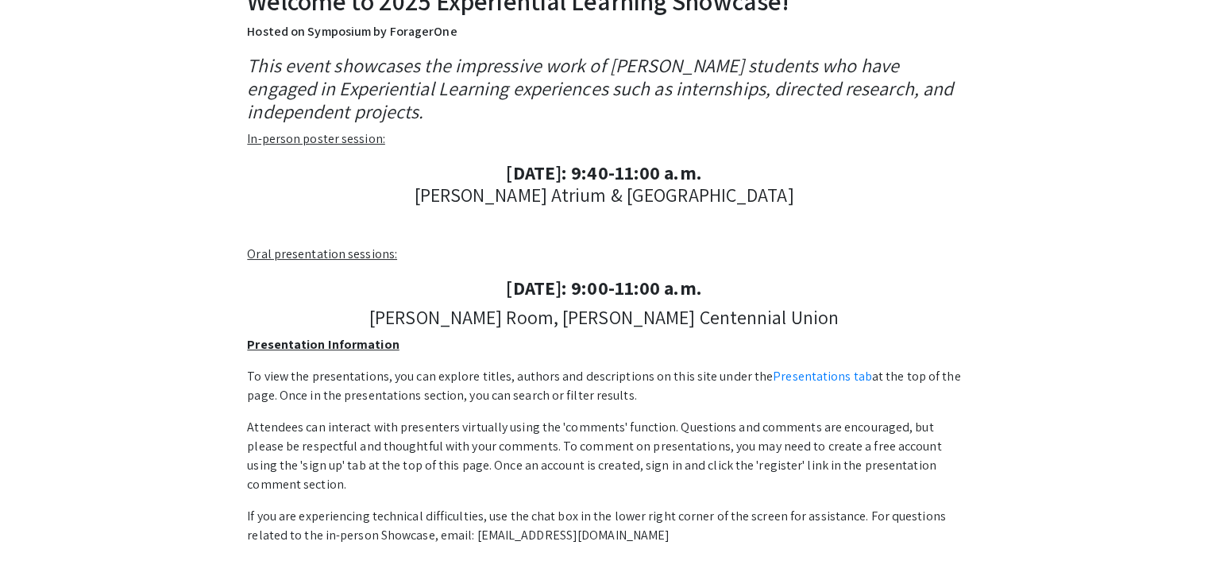
scroll to position [302, 0]
